Goal: Check status: Check status

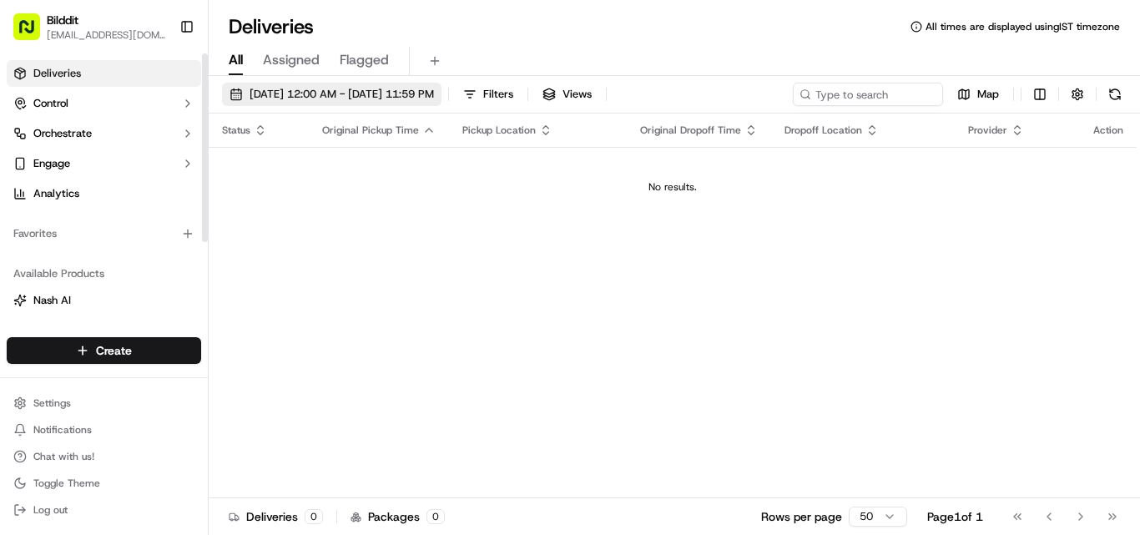
click at [288, 86] on button "[DATE] 12:00 AM - [DATE] 11:59 PM" at bounding box center [331, 94] width 219 height 23
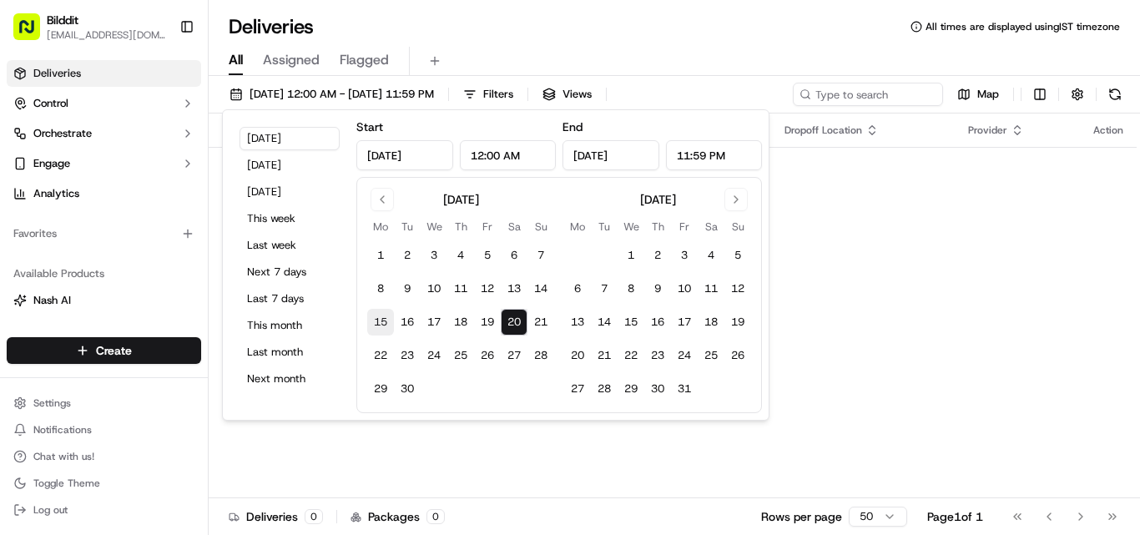
click at [381, 328] on button "15" at bounding box center [380, 322] width 27 height 27
type input "[DATE]"
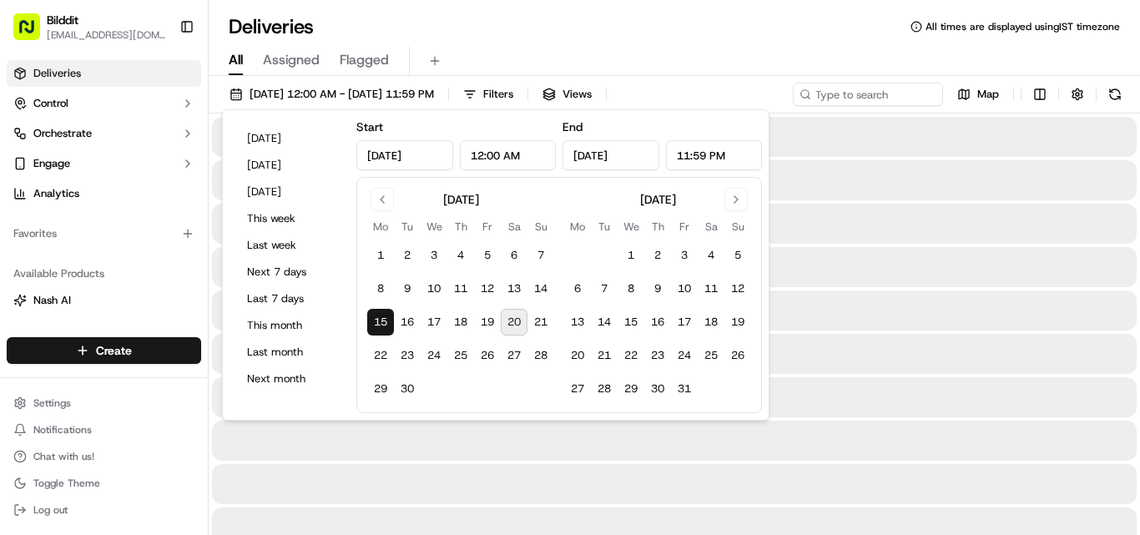
click at [520, 329] on button "20" at bounding box center [514, 322] width 27 height 27
type input "[DATE]"
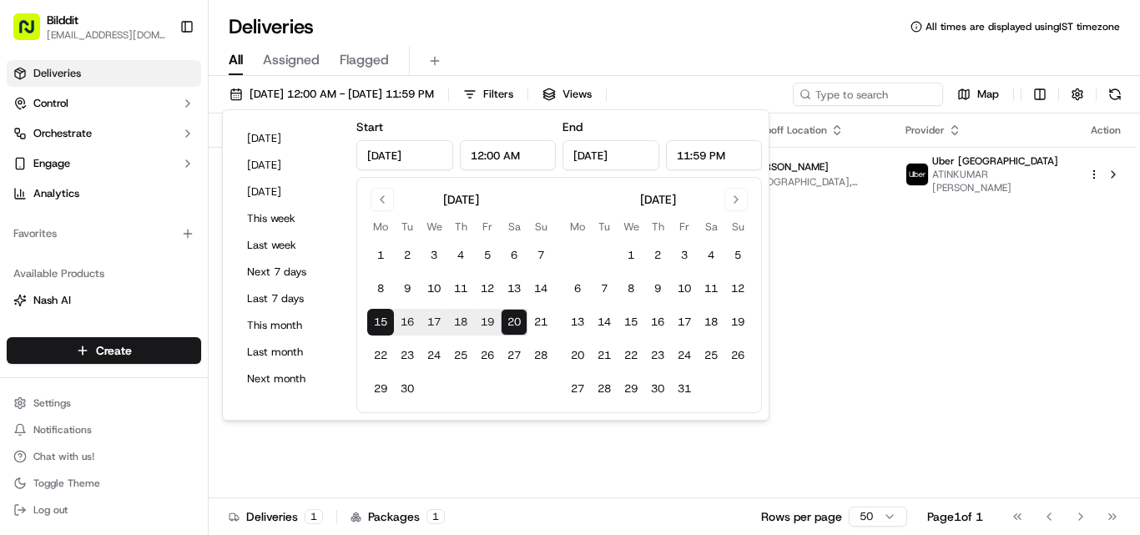
click at [709, 446] on div "Status Original Pickup Time Pickup Location Original Dropoff Time Dropoff Locat…" at bounding box center [673, 305] width 928 height 385
